Goal: Transaction & Acquisition: Purchase product/service

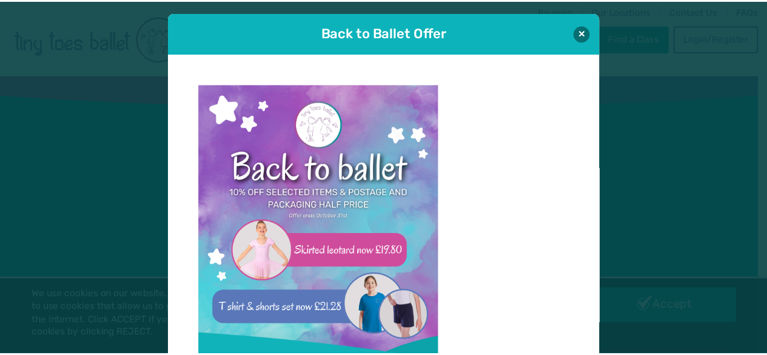
scroll to position [12, 0]
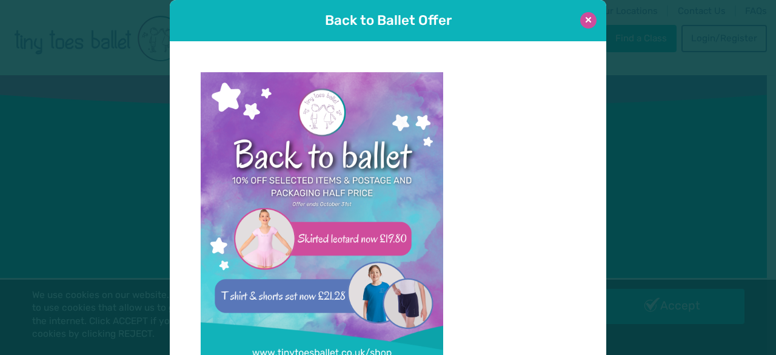
click at [581, 24] on button at bounding box center [589, 20] width 16 height 16
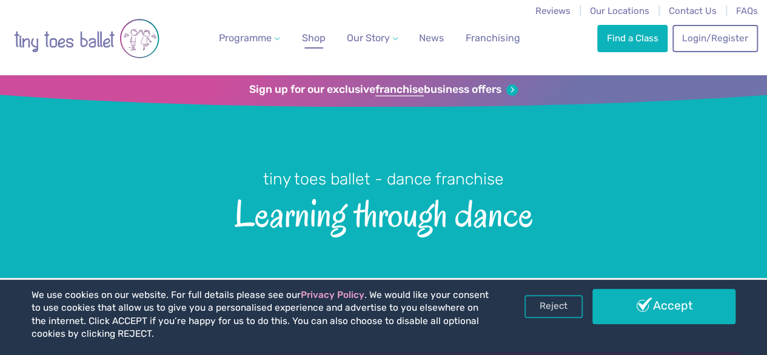
click at [307, 40] on span "Shop" at bounding box center [314, 38] width 24 height 12
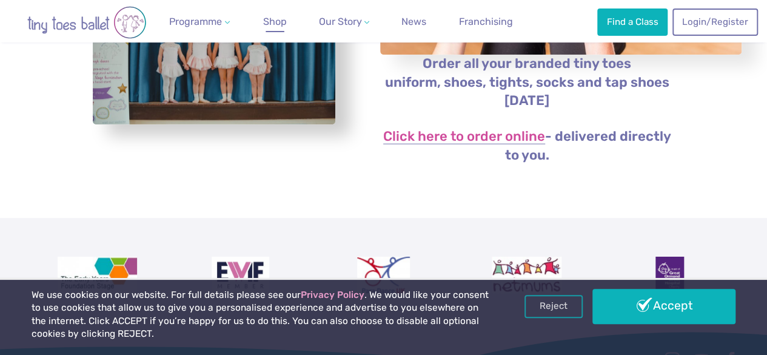
scroll to position [293, 0]
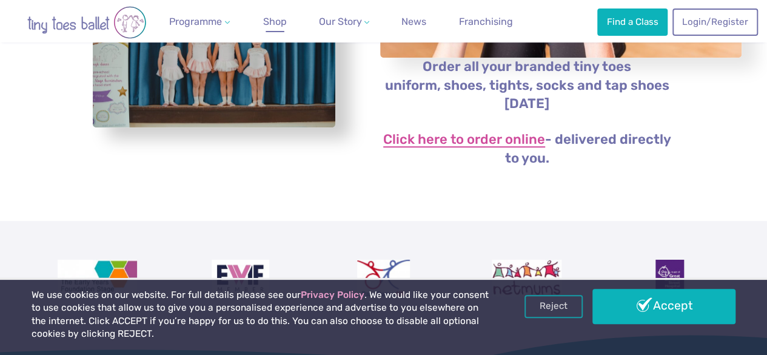
click at [455, 147] on link "Click here to order online" at bounding box center [464, 140] width 162 height 15
